Goal: Information Seeking & Learning: Learn about a topic

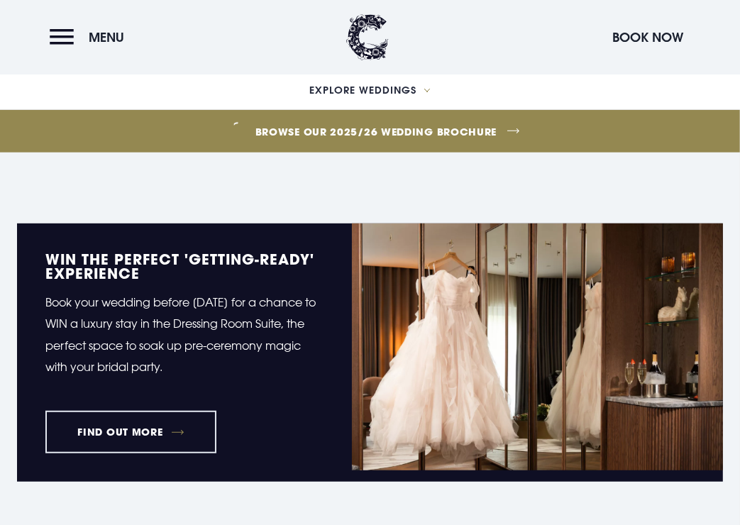
scroll to position [478, 0]
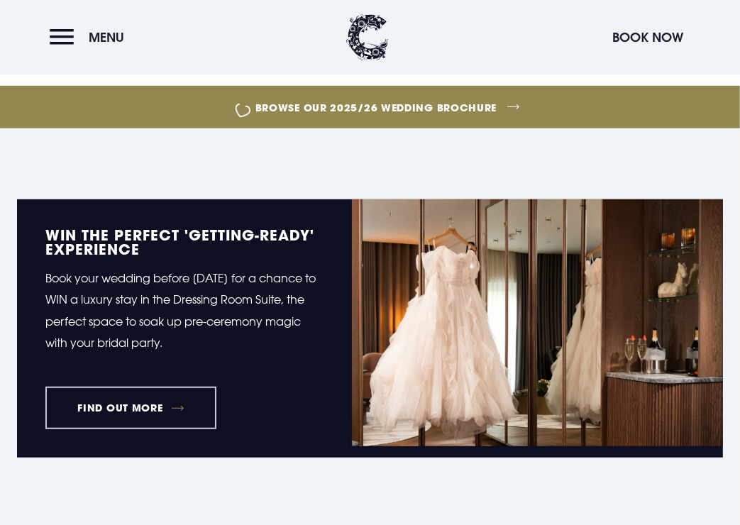
click at [182, 411] on link "FIND OUT MORE" at bounding box center [130, 408] width 171 height 43
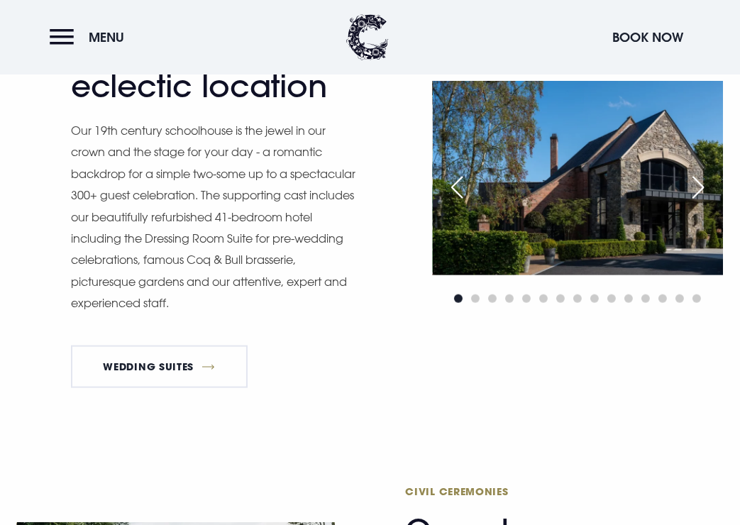
scroll to position [996, 0]
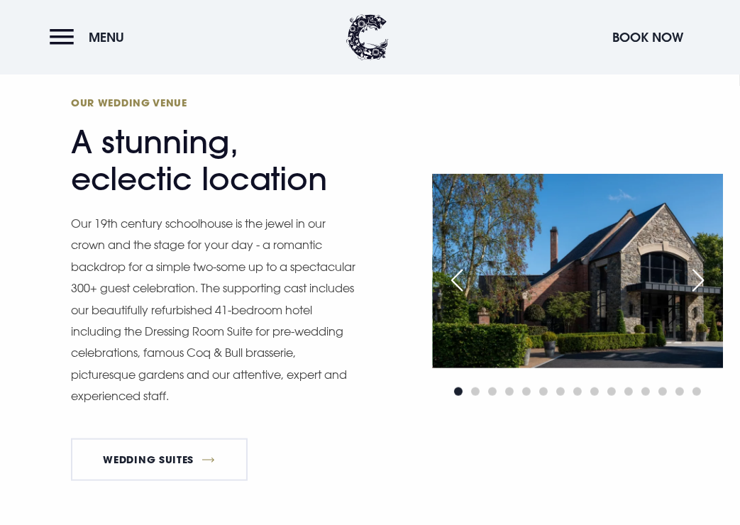
click at [696, 272] on div "Next slide" at bounding box center [697, 280] width 35 height 31
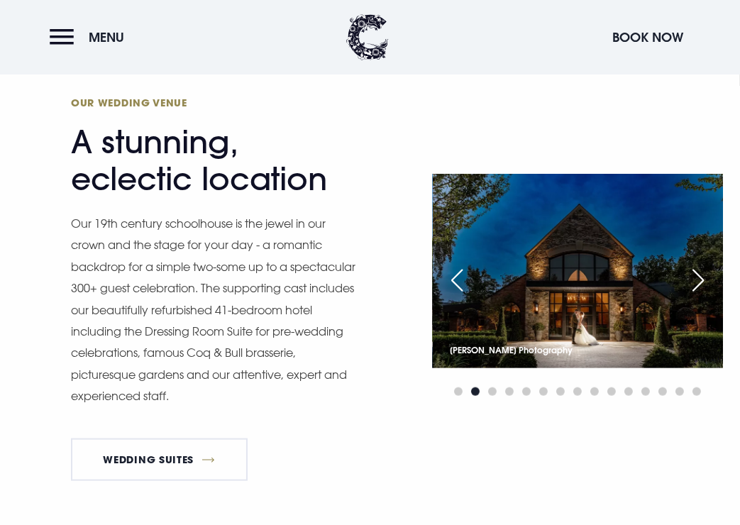
click at [696, 272] on div "Next slide" at bounding box center [697, 280] width 35 height 31
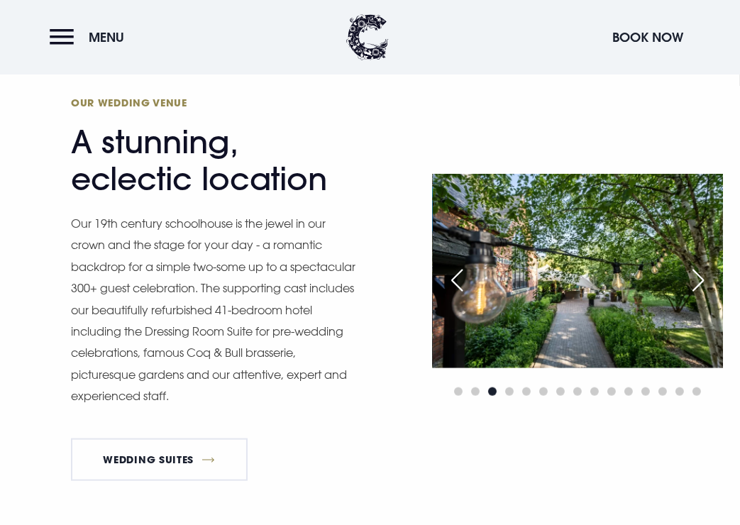
click at [696, 272] on div "Next slide" at bounding box center [697, 280] width 35 height 31
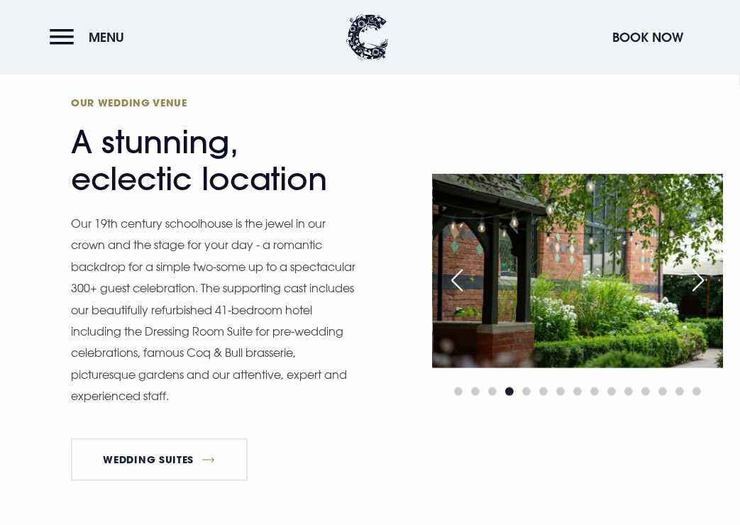
click at [696, 272] on div "Next slide" at bounding box center [697, 280] width 35 height 31
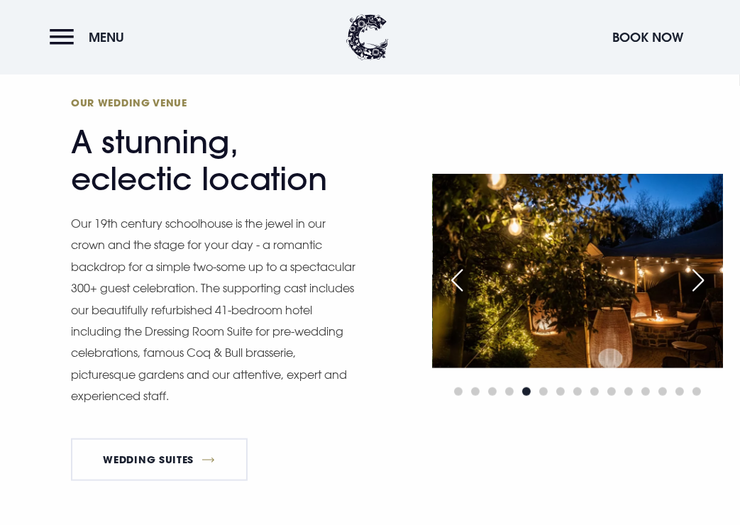
click at [696, 272] on div "Next slide" at bounding box center [697, 280] width 35 height 31
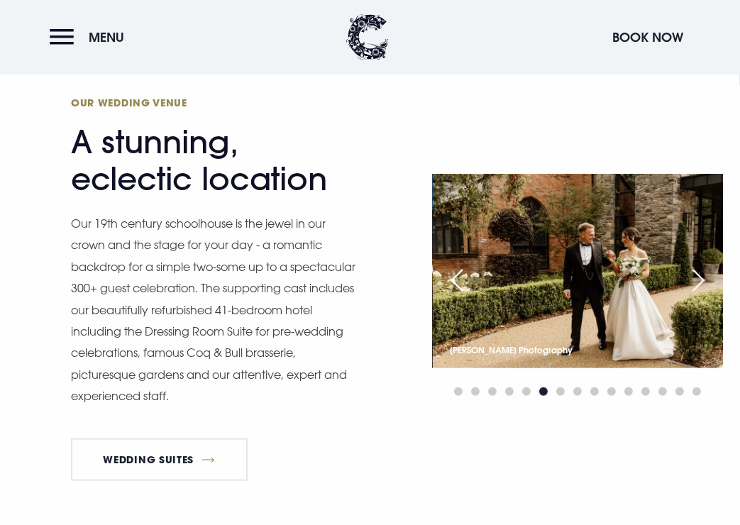
click at [696, 272] on div "Next slide" at bounding box center [697, 280] width 35 height 31
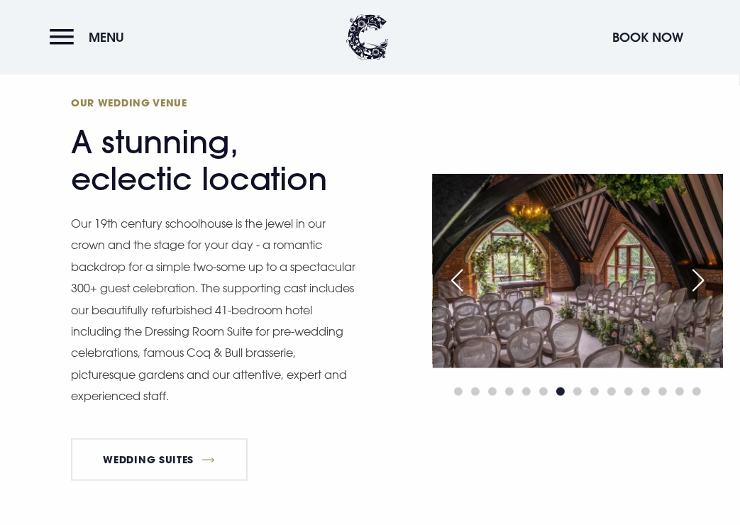
click at [696, 283] on div "Next slide" at bounding box center [697, 280] width 35 height 31
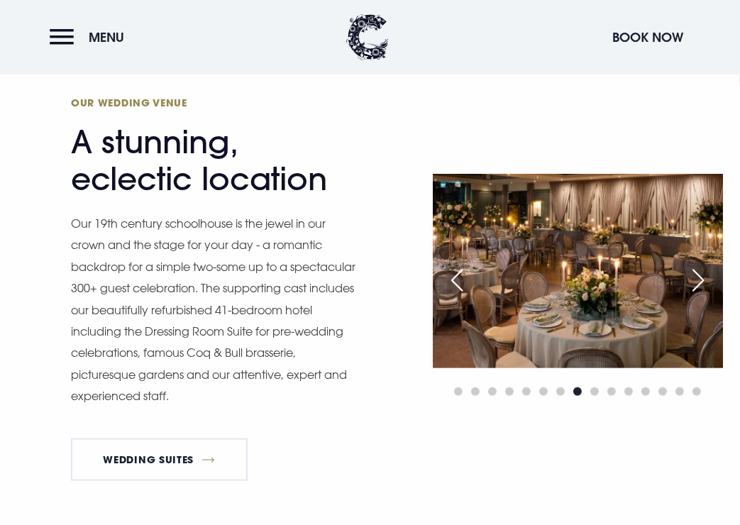
click at [697, 269] on div "Next slide" at bounding box center [697, 280] width 35 height 31
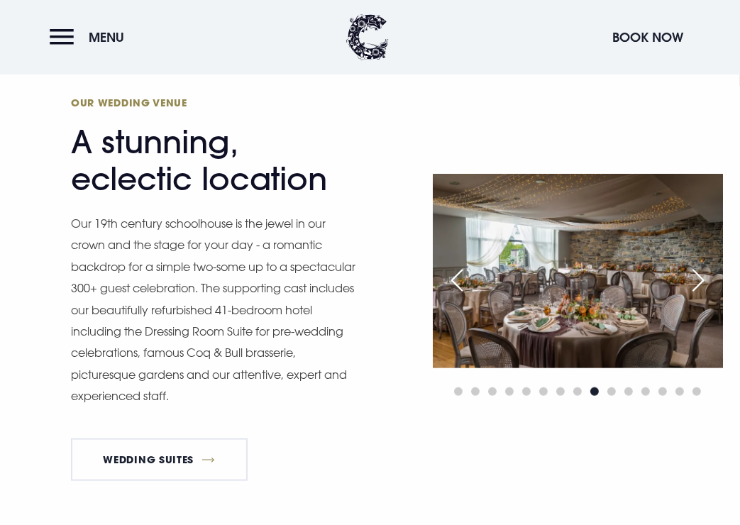
click at [586, 300] on img at bounding box center [578, 271] width 291 height 194
click at [458, 277] on div "Previous slide" at bounding box center [457, 280] width 35 height 31
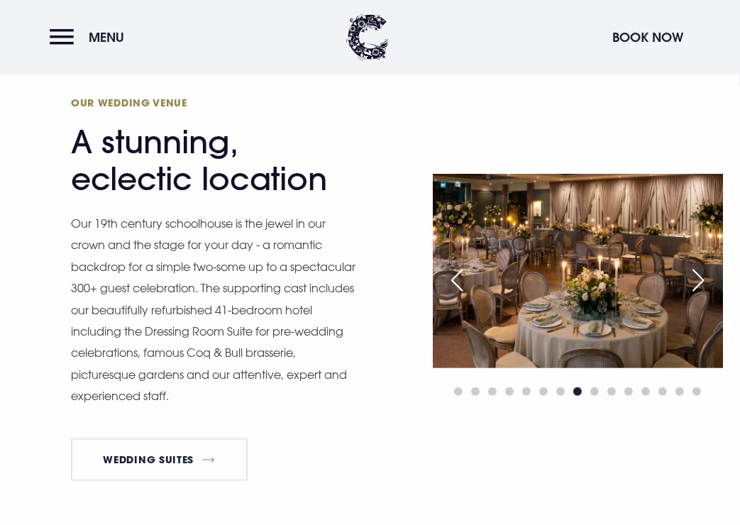
click at [699, 274] on div "Next slide" at bounding box center [697, 280] width 35 height 31
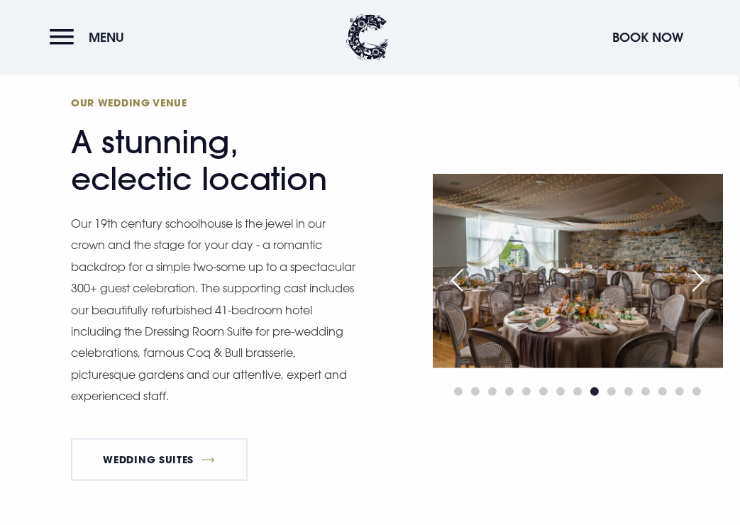
click at [570, 282] on img at bounding box center [578, 271] width 291 height 194
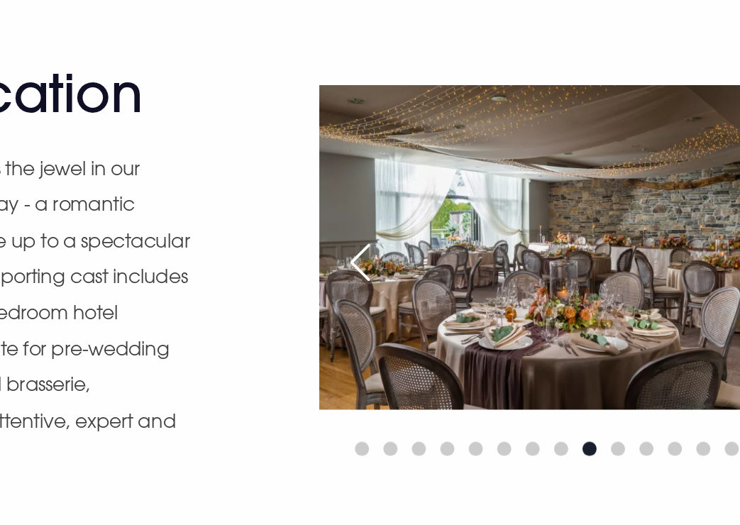
scroll to position [995, 0]
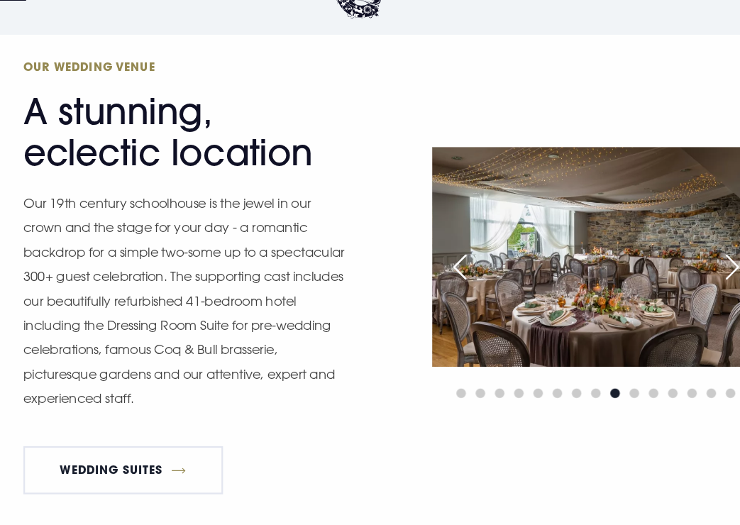
click at [689, 286] on div "Next slide" at bounding box center [697, 280] width 35 height 31
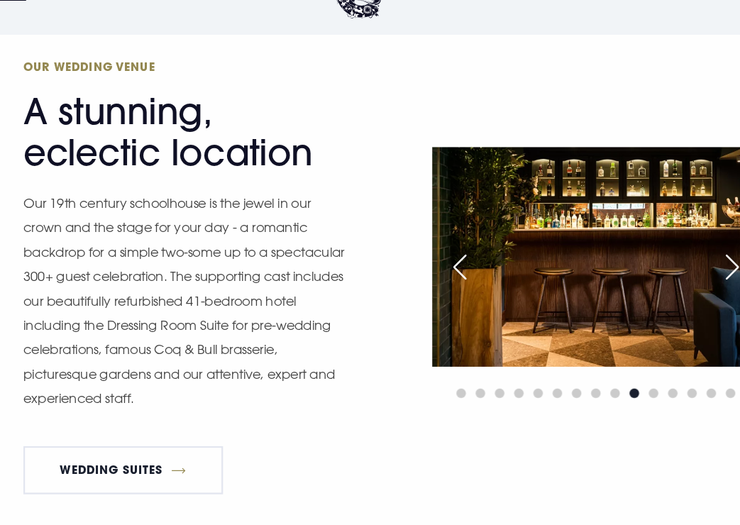
click at [689, 286] on div "Next slide" at bounding box center [697, 280] width 35 height 31
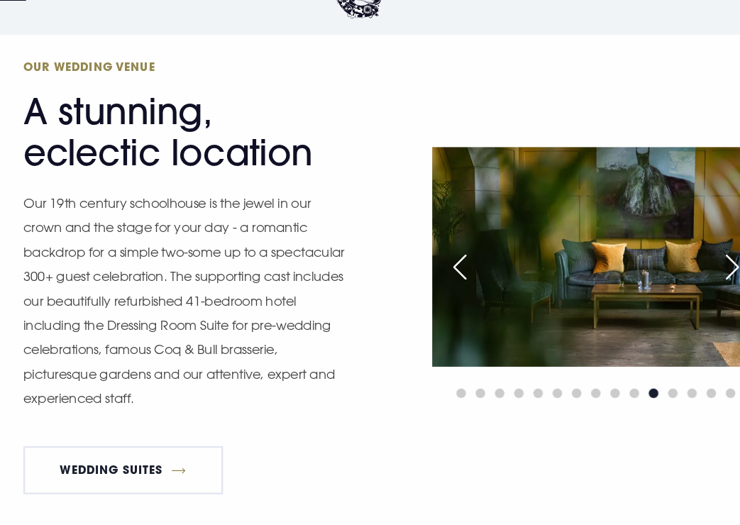
click at [689, 286] on div "Next slide" at bounding box center [697, 280] width 35 height 31
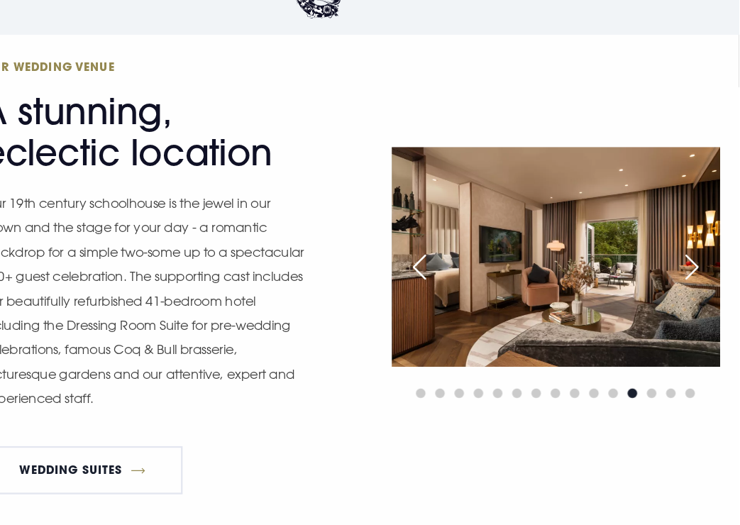
click at [692, 267] on div "Next slide" at bounding box center [697, 280] width 35 height 31
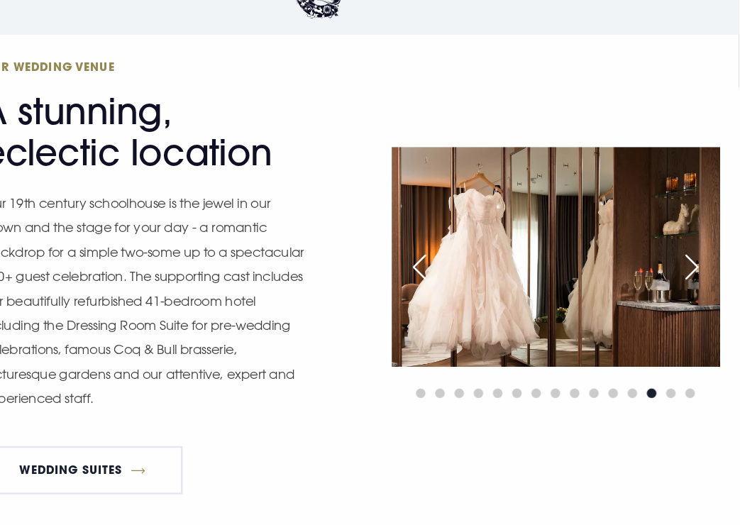
click at [692, 267] on div "Next slide" at bounding box center [697, 280] width 35 height 31
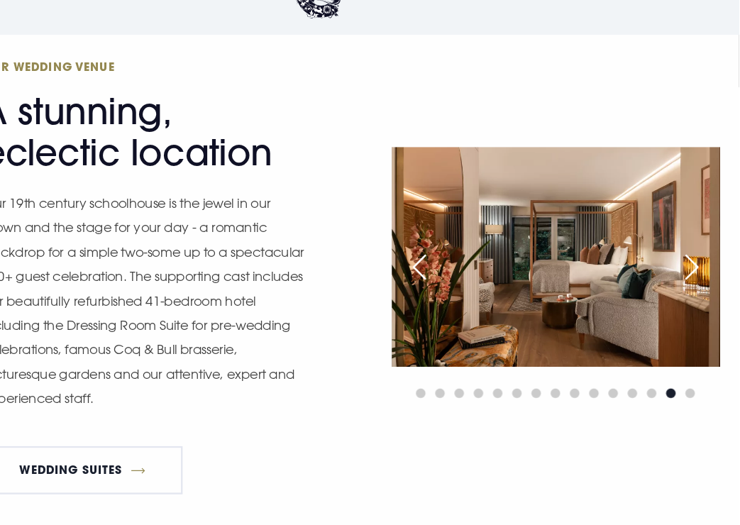
click at [705, 271] on div "Next slide" at bounding box center [697, 280] width 35 height 31
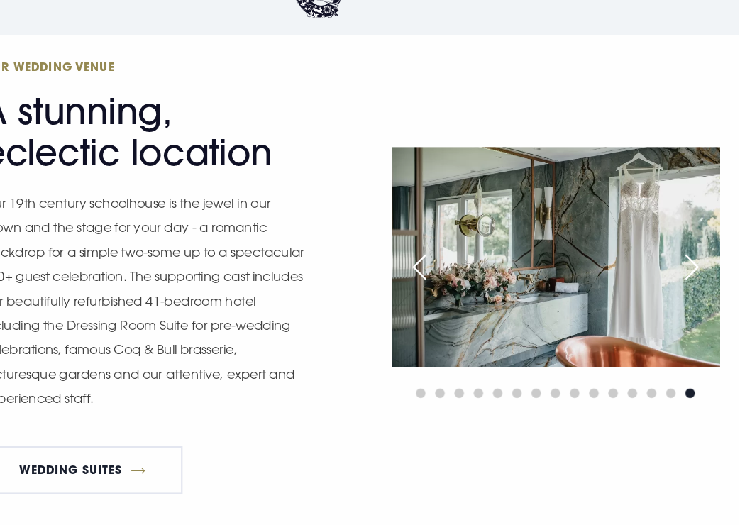
click at [450, 280] on div "Previous slide" at bounding box center [457, 280] width 35 height 31
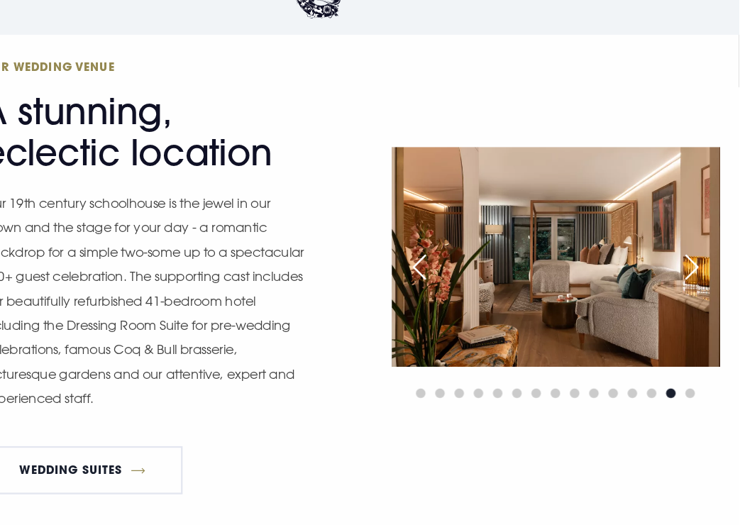
click at [696, 281] on div "Next slide" at bounding box center [697, 280] width 35 height 31
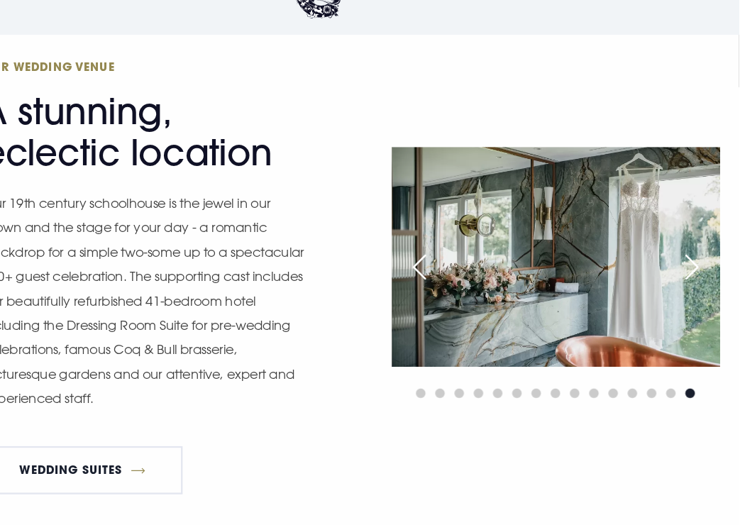
click at [697, 284] on div "Next slide" at bounding box center [697, 280] width 35 height 31
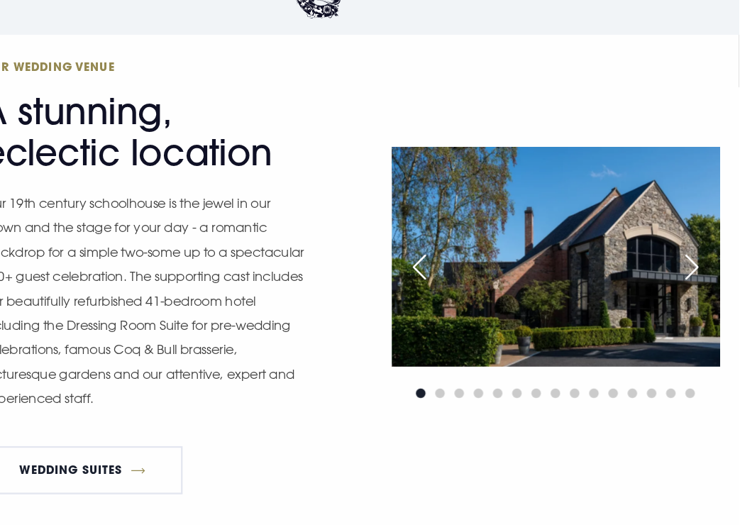
click at [469, 278] on div "Previous slide" at bounding box center [457, 280] width 35 height 31
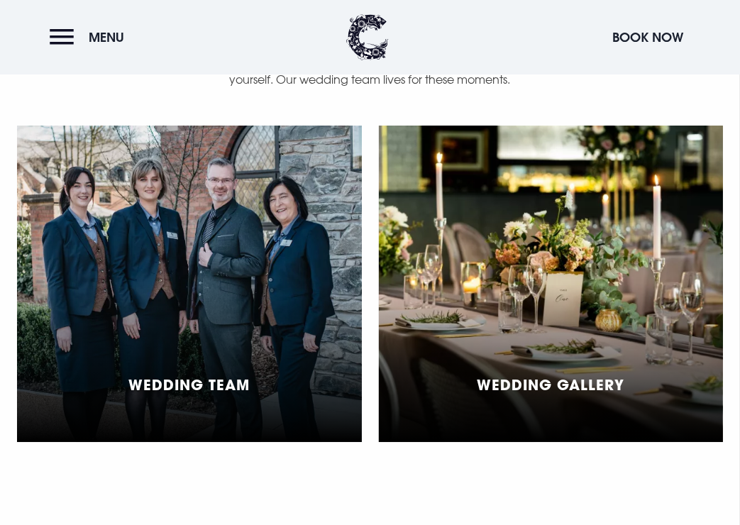
scroll to position [3192, 0]
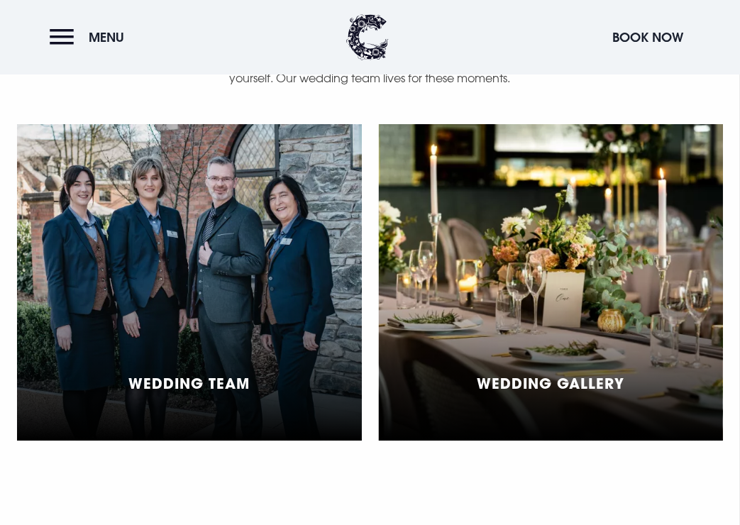
click at [561, 381] on h5 "Wedding Gallery" at bounding box center [551, 382] width 148 height 17
